Goal: Task Accomplishment & Management: Manage account settings

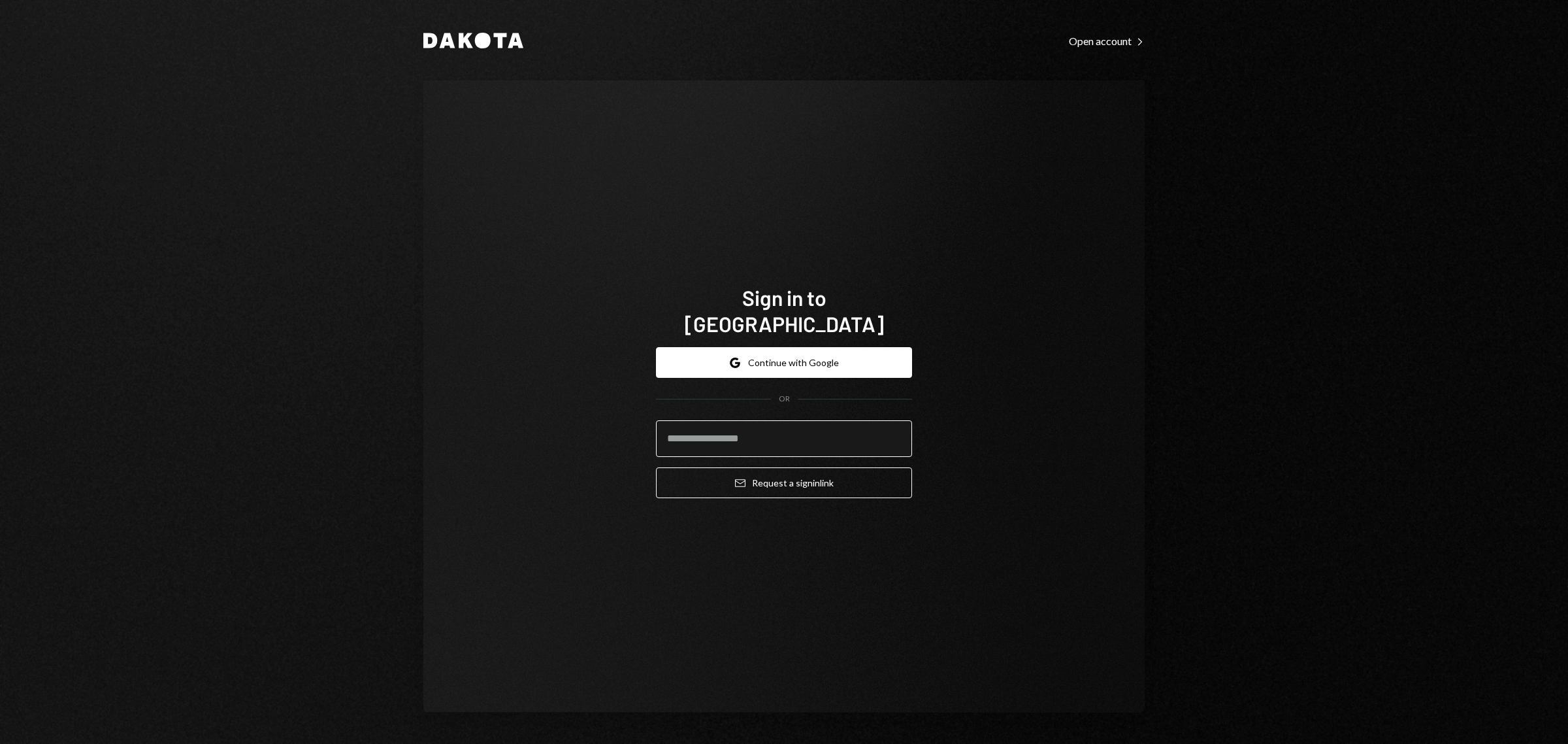
click at [751, 322] on input "email" at bounding box center [784, 439] width 256 height 36
click at [777, 322] on button "Google Continue with Google" at bounding box center [784, 362] width 256 height 31
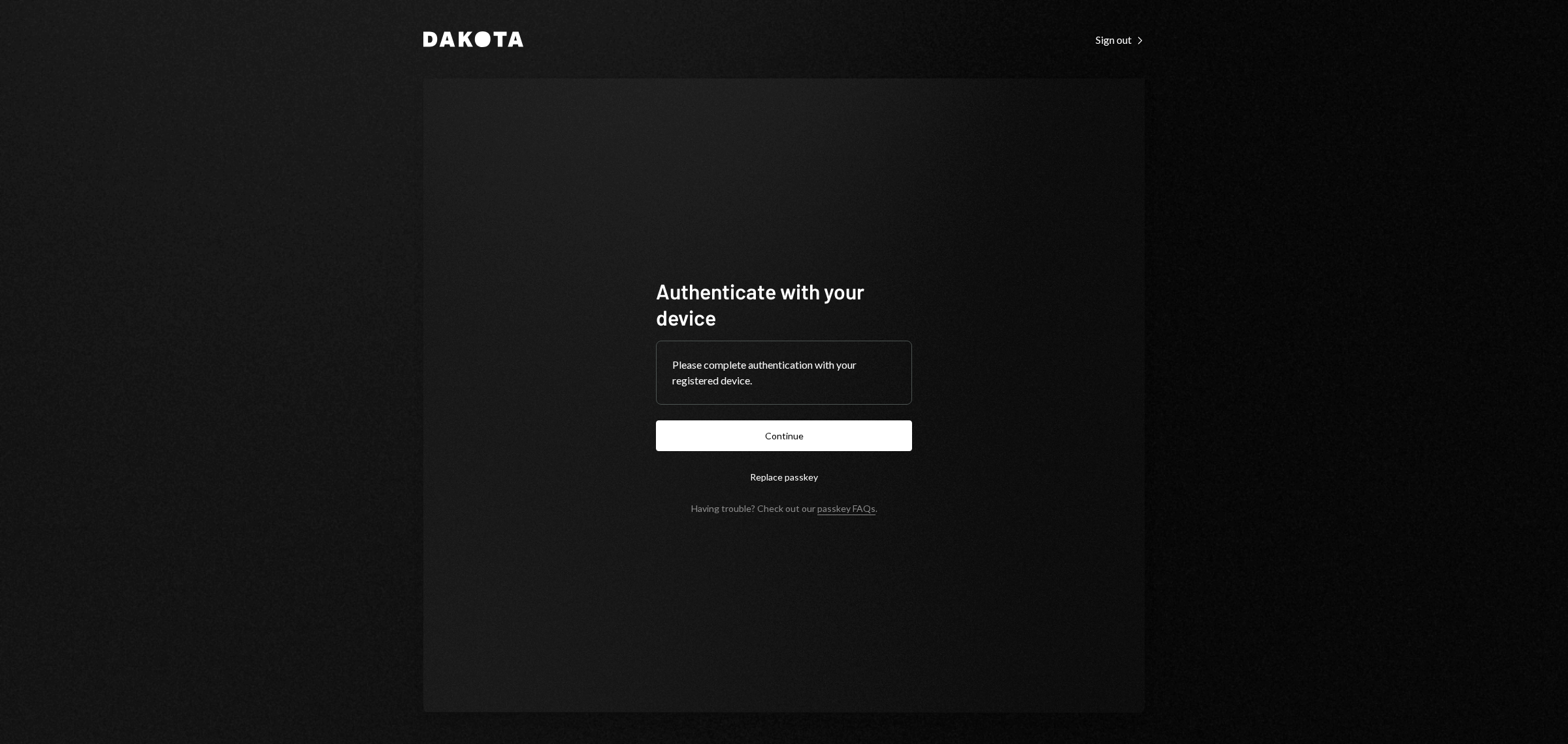
drag, startPoint x: 1421, startPoint y: 402, endPoint x: 1142, endPoint y: 446, distance: 282.4
click at [1421, 401] on div "Dakota Sign out Right Caret Authenticate with your device Please complete authe…" at bounding box center [784, 372] width 1568 height 744
click at [756, 426] on button "Continue" at bounding box center [784, 436] width 256 height 31
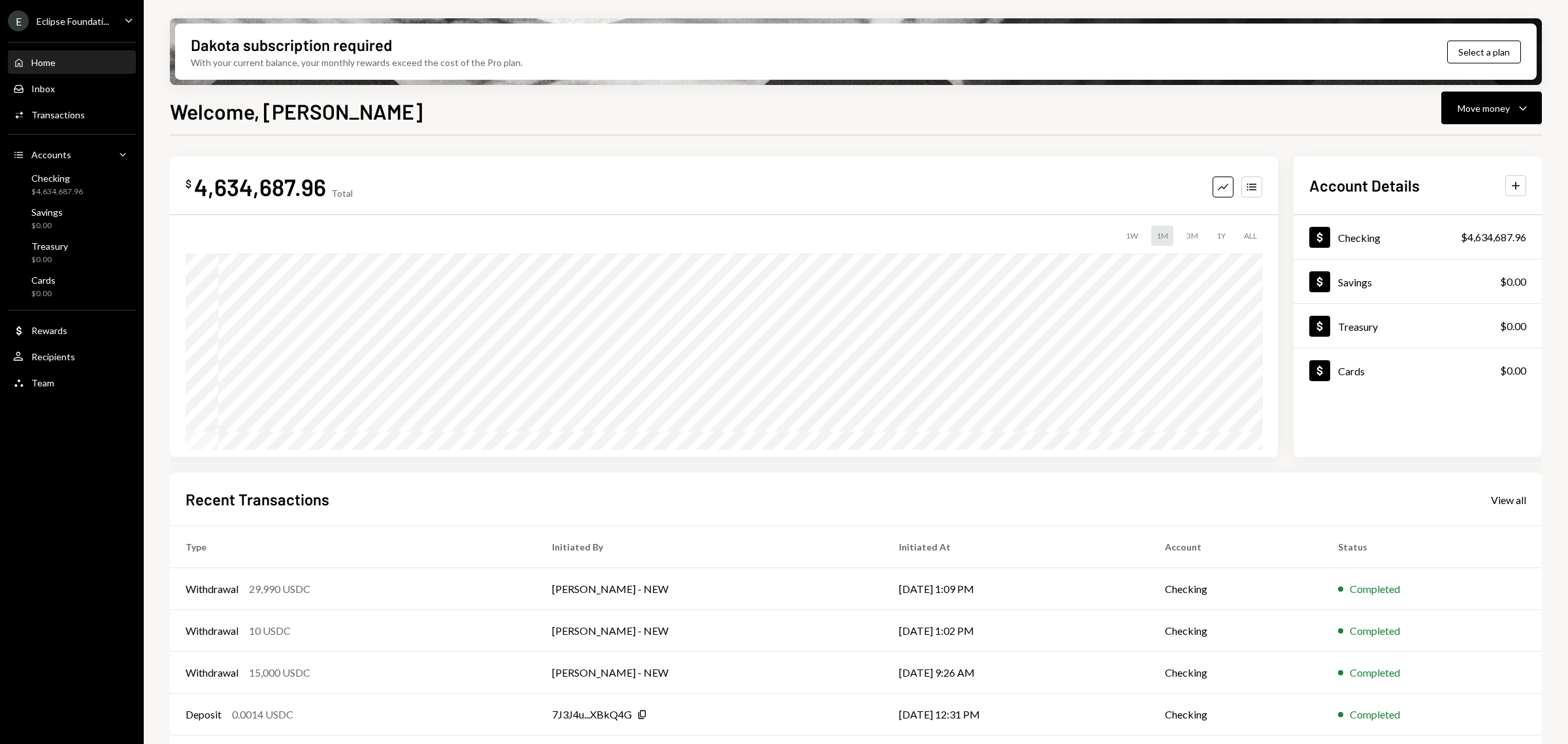
click at [100, 20] on div "Eclipse Foundati..." at bounding box center [72, 21] width 72 height 11
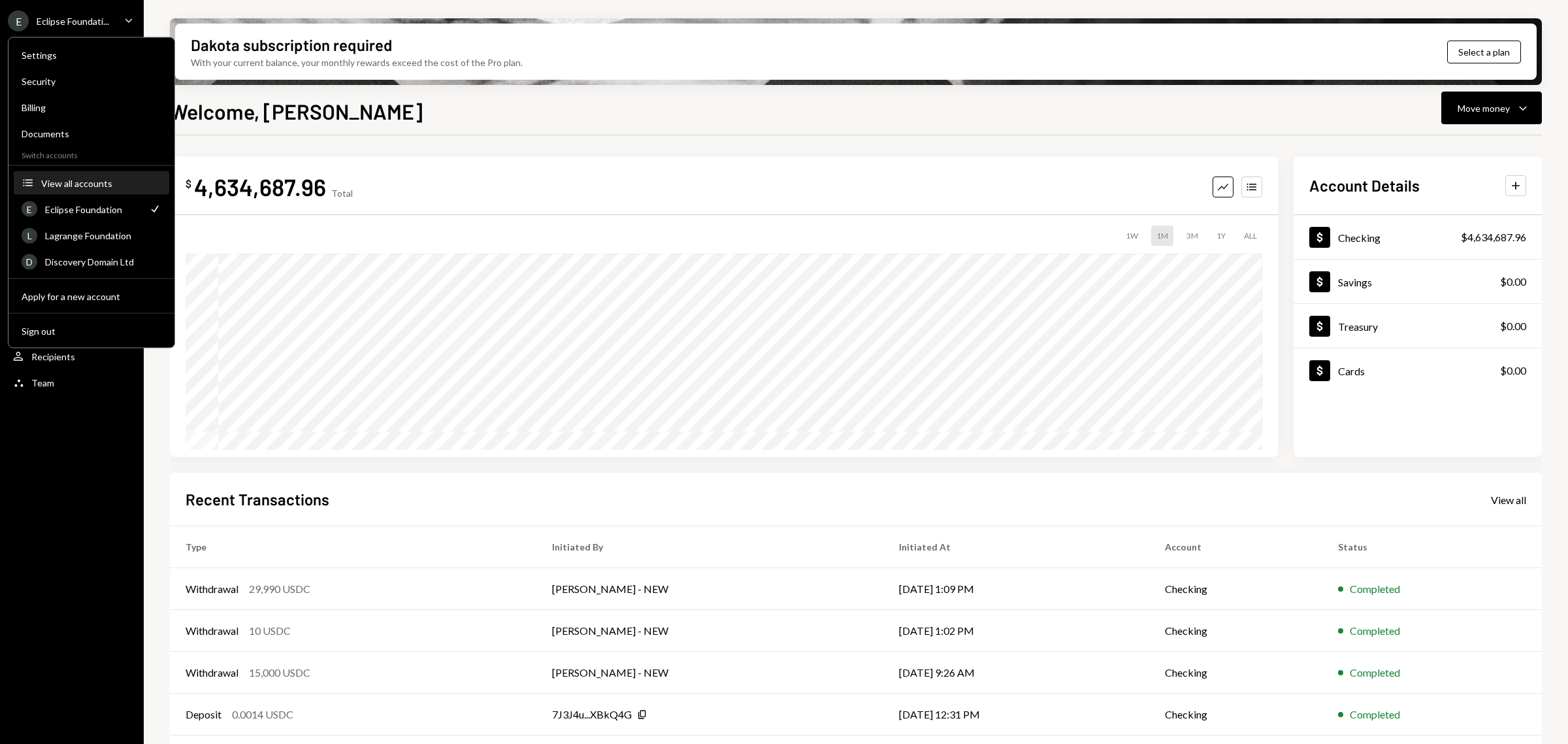
click at [87, 181] on div "View all accounts" at bounding box center [102, 183] width 120 height 11
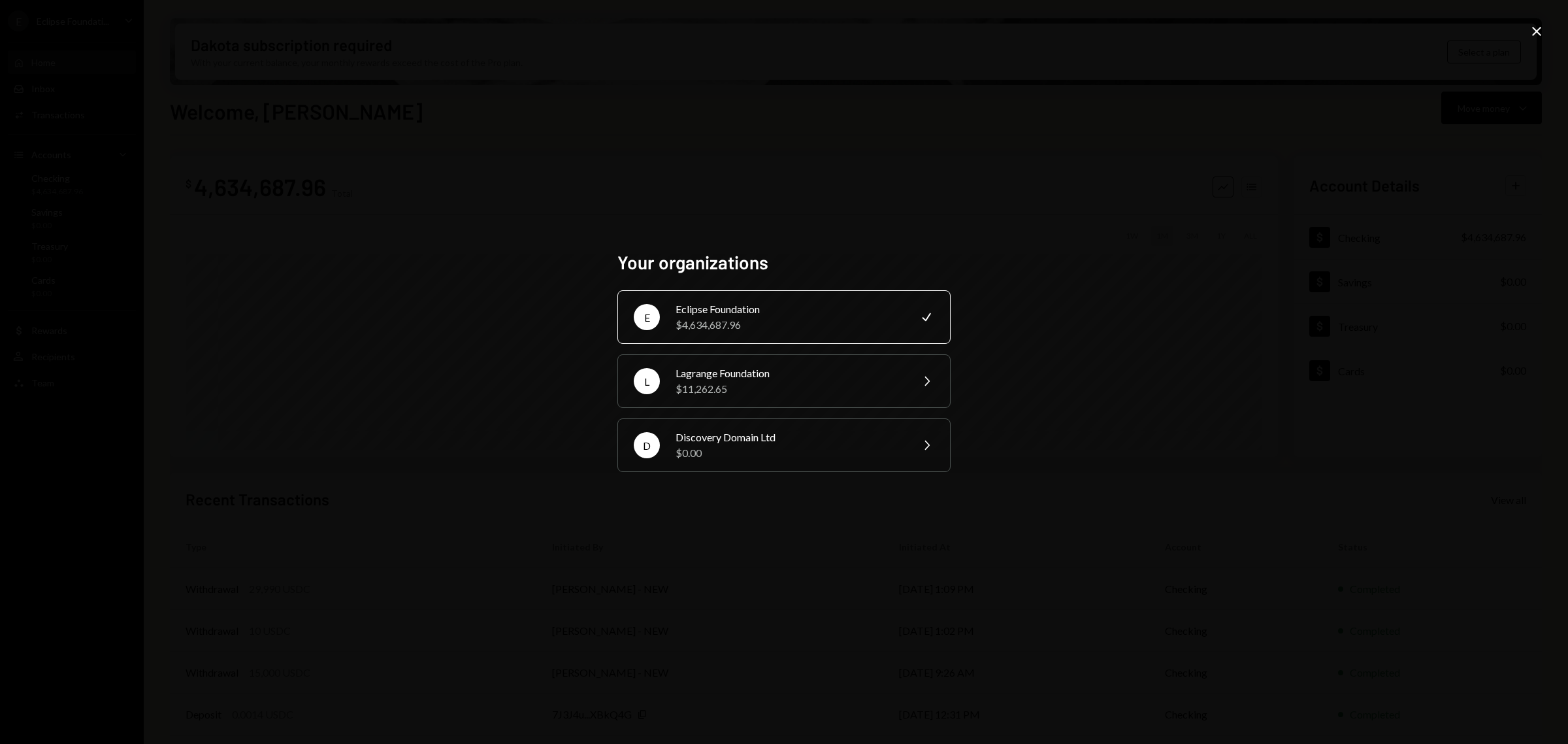
click at [1542, 31] on icon "Close" at bounding box center [1537, 31] width 16 height 16
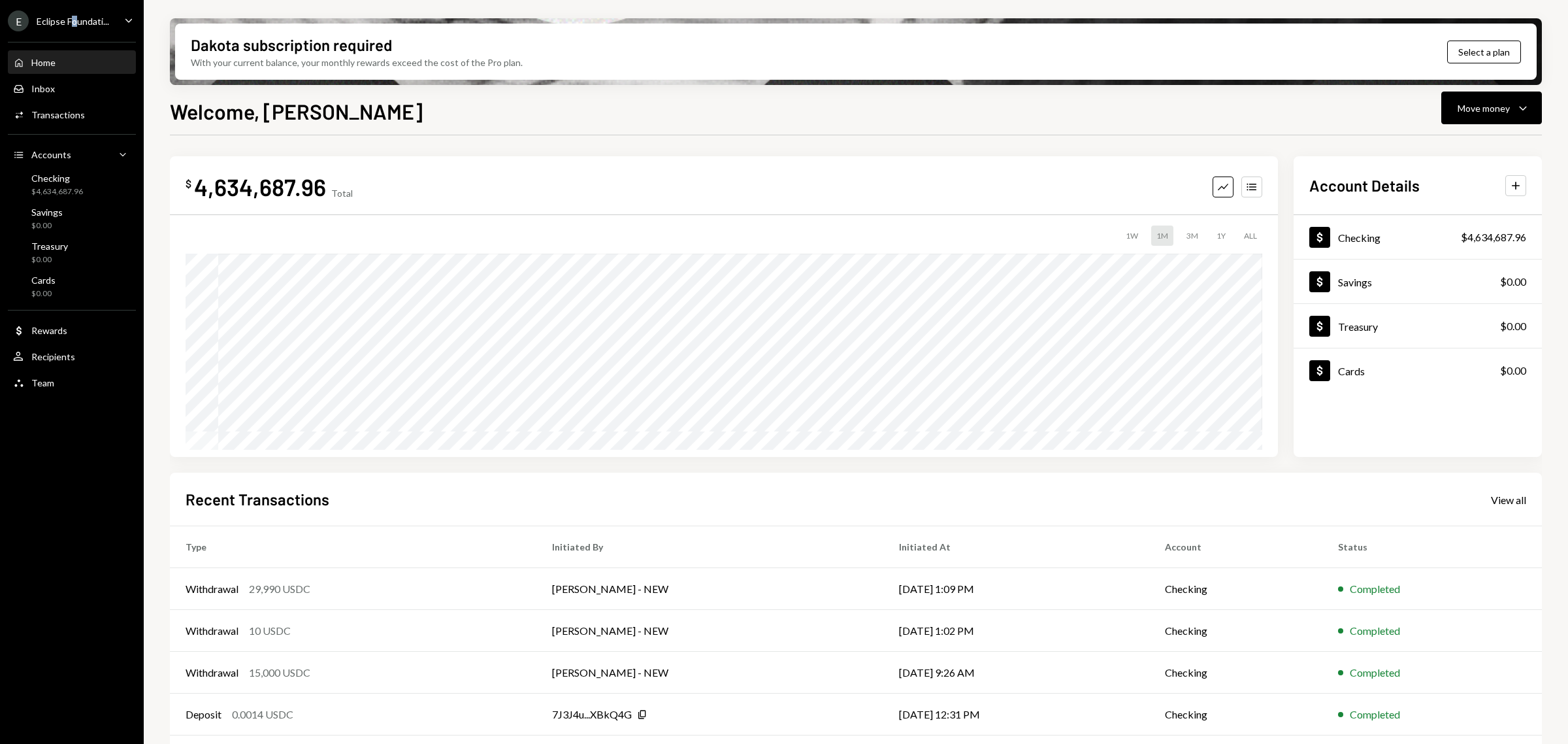
click at [73, 21] on div "Eclipse Foundati..." at bounding box center [72, 21] width 72 height 11
